Goal: Information Seeking & Learning: Find specific page/section

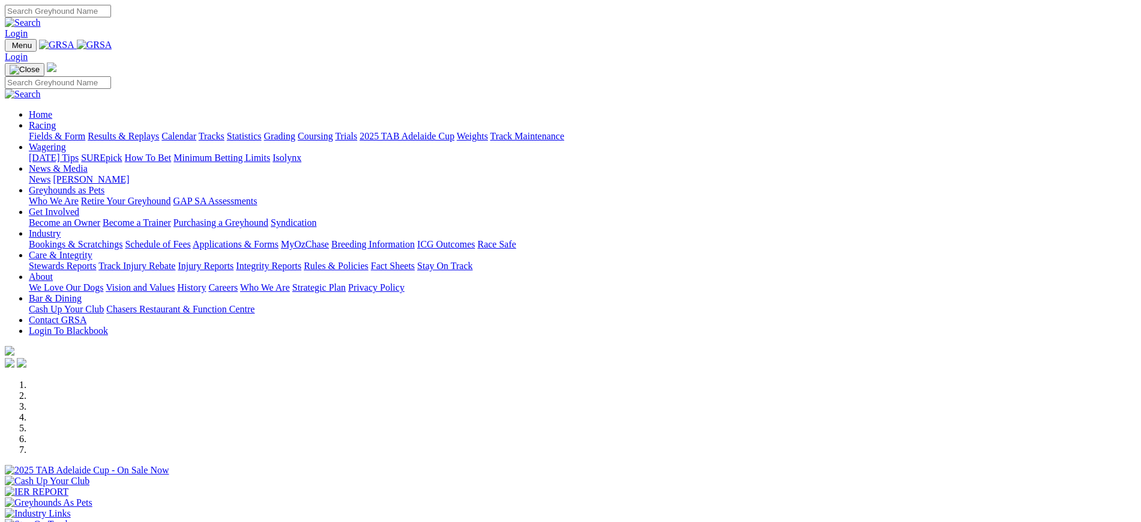
click at [333, 131] on link "Coursing" at bounding box center [315, 136] width 35 height 10
